Goal: Transaction & Acquisition: Purchase product/service

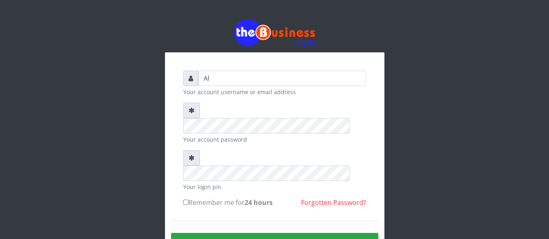
type input "A"
type input "Alao"
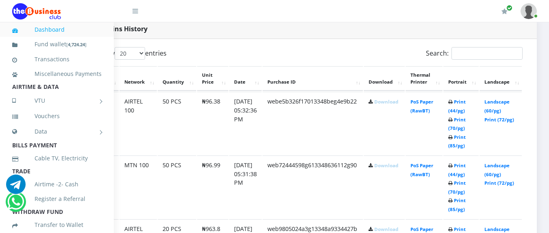
scroll to position [423, 54]
click at [496, 102] on link "Landscape (60/pg)" at bounding box center [496, 105] width 25 height 15
click at [499, 101] on link "Landscape (60/pg)" at bounding box center [496, 105] width 25 height 15
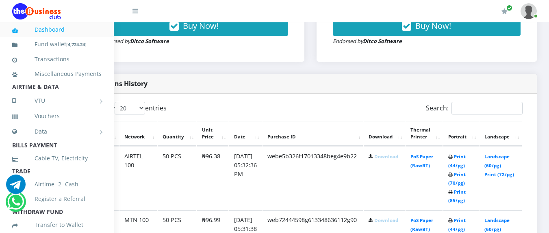
scroll to position [428, 54]
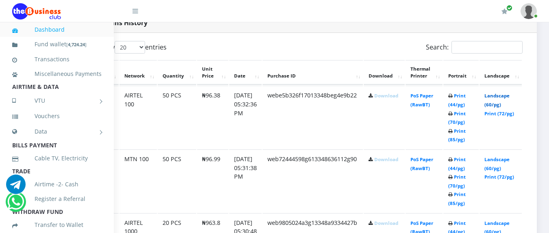
click at [498, 97] on link "Landscape (60/pg)" at bounding box center [496, 100] width 25 height 15
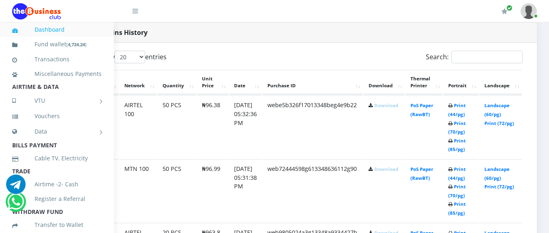
scroll to position [423, 54]
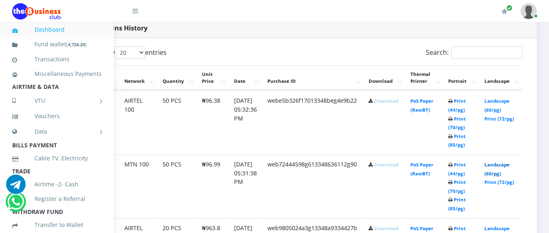
click at [497, 165] on link "Landscape (60/pg)" at bounding box center [496, 169] width 25 height 15
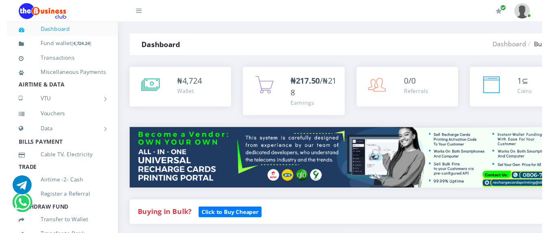
scroll to position [423, 54]
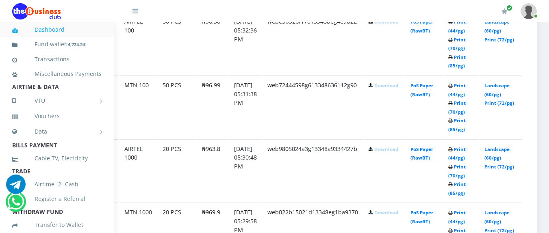
scroll to position [504, 54]
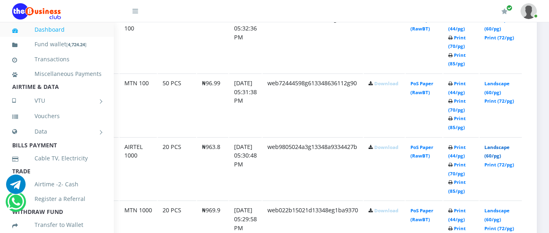
click at [492, 148] on link "Landscape (60/pg)" at bounding box center [496, 151] width 25 height 15
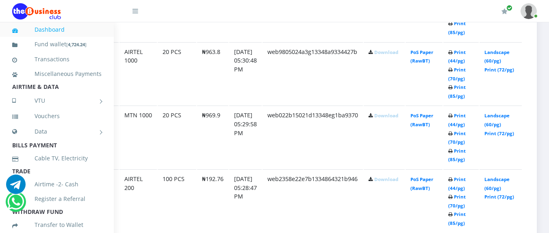
scroll to position [601, 54]
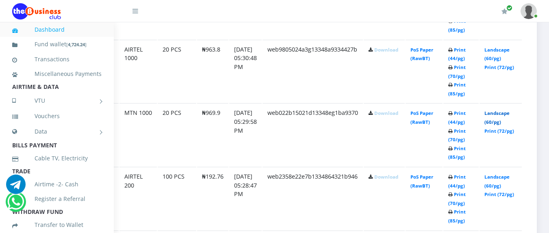
click at [496, 115] on link "Landscape (60/pg)" at bounding box center [496, 117] width 25 height 15
click at [496, 114] on link "Landscape (60/pg)" at bounding box center [496, 117] width 25 height 15
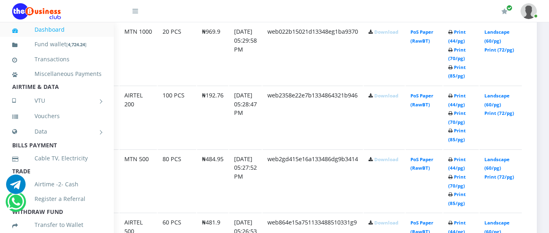
scroll to position [699, 54]
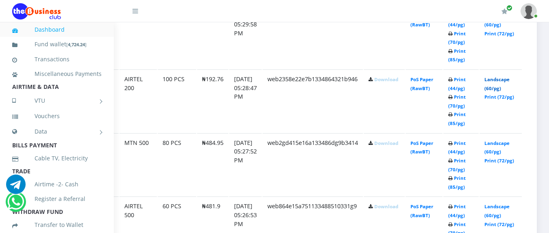
click at [496, 81] on link "Landscape (60/pg)" at bounding box center [496, 83] width 25 height 15
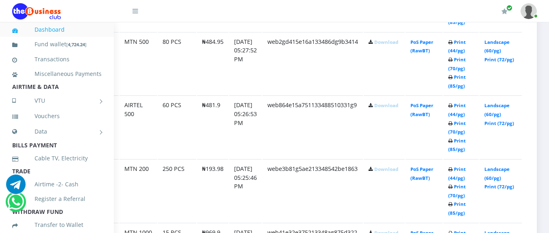
scroll to position [813, 54]
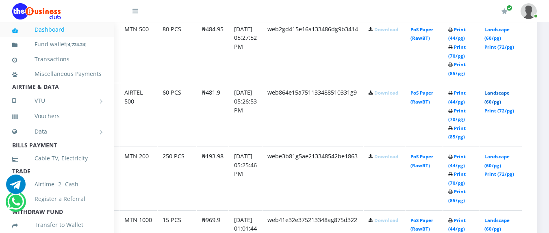
click at [495, 94] on link "Landscape (60/pg)" at bounding box center [496, 97] width 25 height 15
click at [498, 157] on link "Landscape (60/pg)" at bounding box center [496, 161] width 25 height 15
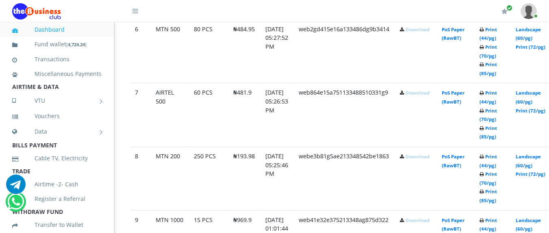
scroll to position [813, 5]
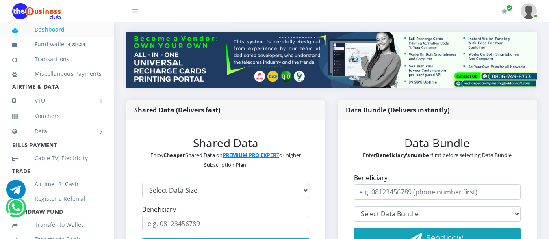
scroll to position [160, 0]
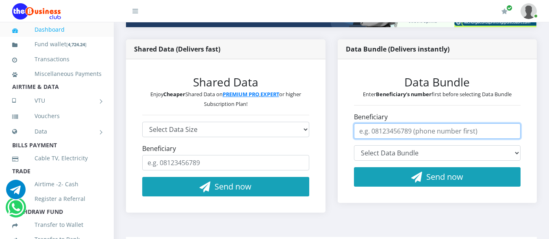
click at [473, 132] on input "Beneficiary" at bounding box center [437, 131] width 167 height 15
type input "09070079118"
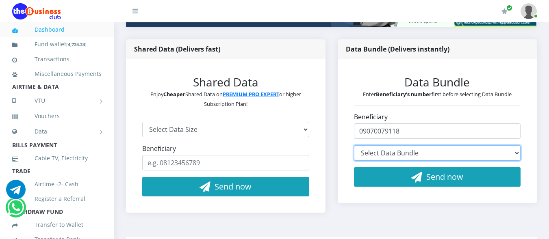
click at [517, 153] on select "Select Data Bundle" at bounding box center [437, 152] width 167 height 15
select select "ANW2*3000.00"
click at [354, 145] on select "Select Data Bundle AIRTEL 100MB - ₦97.10 (1Day) AIRTEL 200MB - ₦194.20 (2 Days)…" at bounding box center [437, 152] width 167 height 15
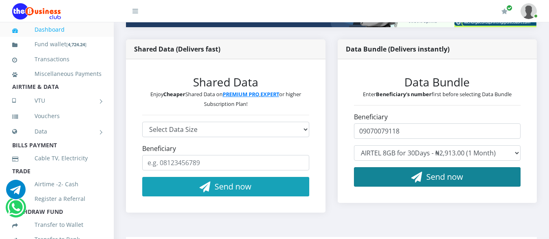
click at [451, 175] on span "Send now" at bounding box center [444, 176] width 37 height 11
